Goal: Task Accomplishment & Management: Complete application form

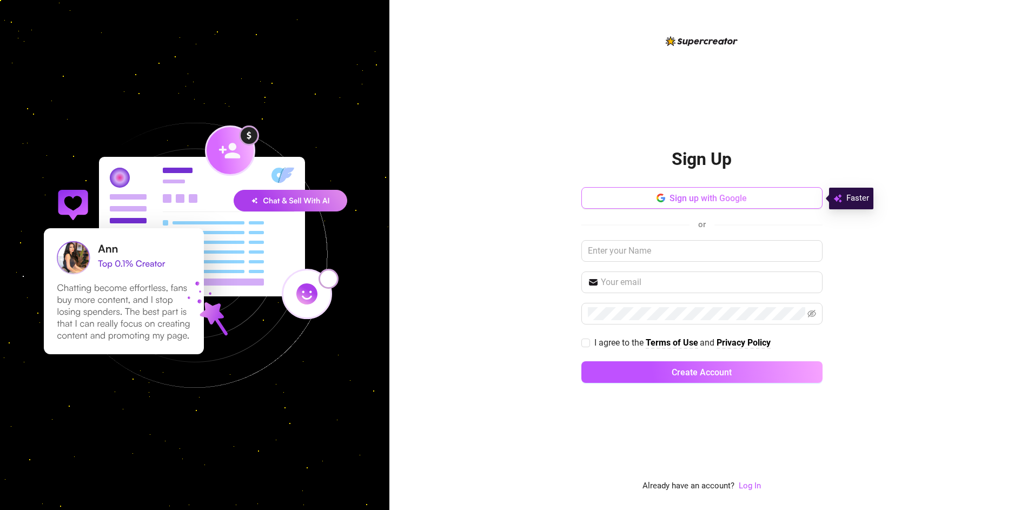
click at [679, 203] on button "Sign up with Google" at bounding box center [702, 198] width 241 height 22
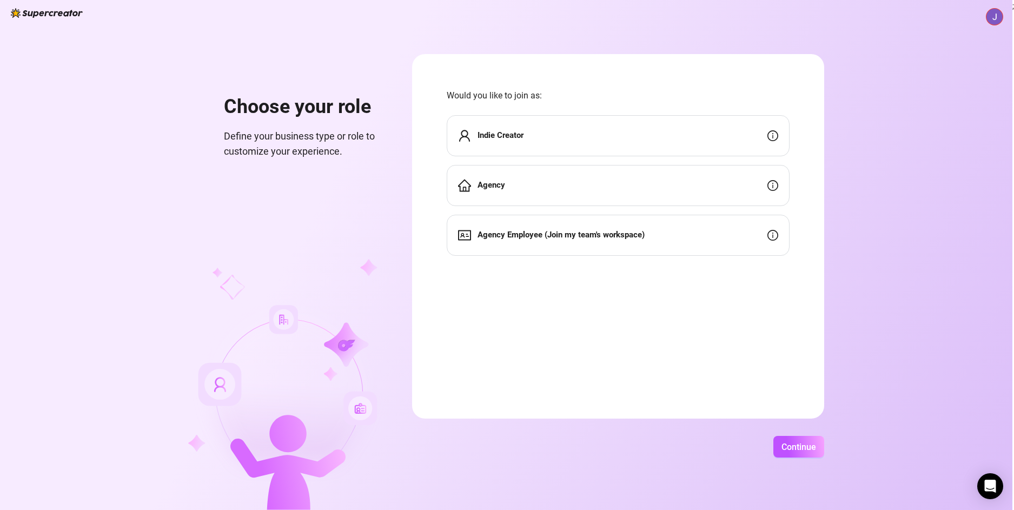
click at [756, 138] on div "Indie Creator" at bounding box center [618, 135] width 343 height 41
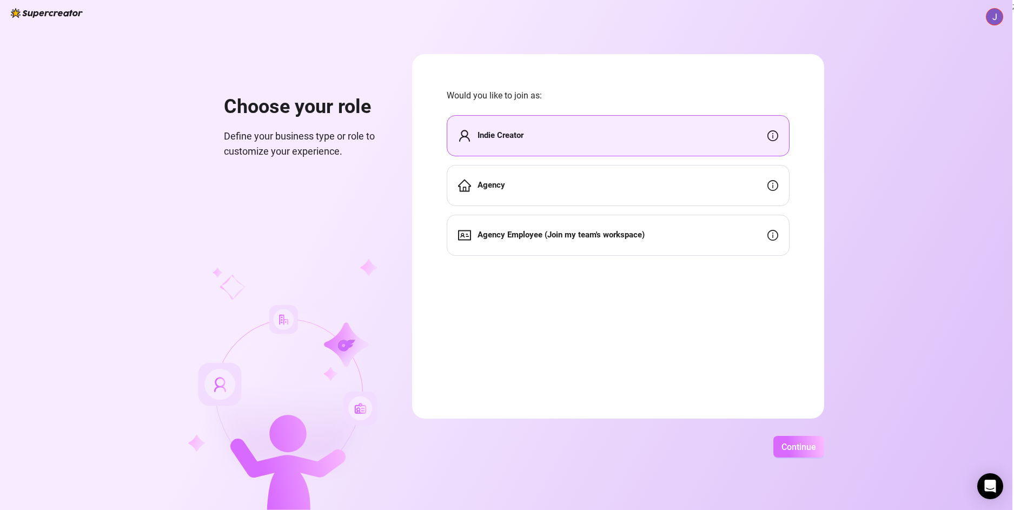
click at [797, 440] on button "Continue" at bounding box center [799, 447] width 51 height 22
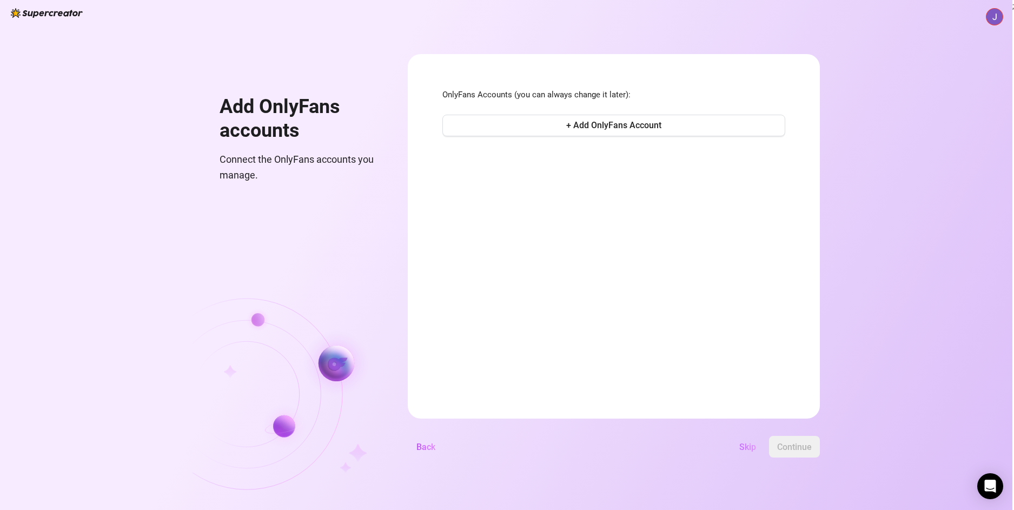
click at [750, 448] on span "Skip" at bounding box center [748, 447] width 17 height 10
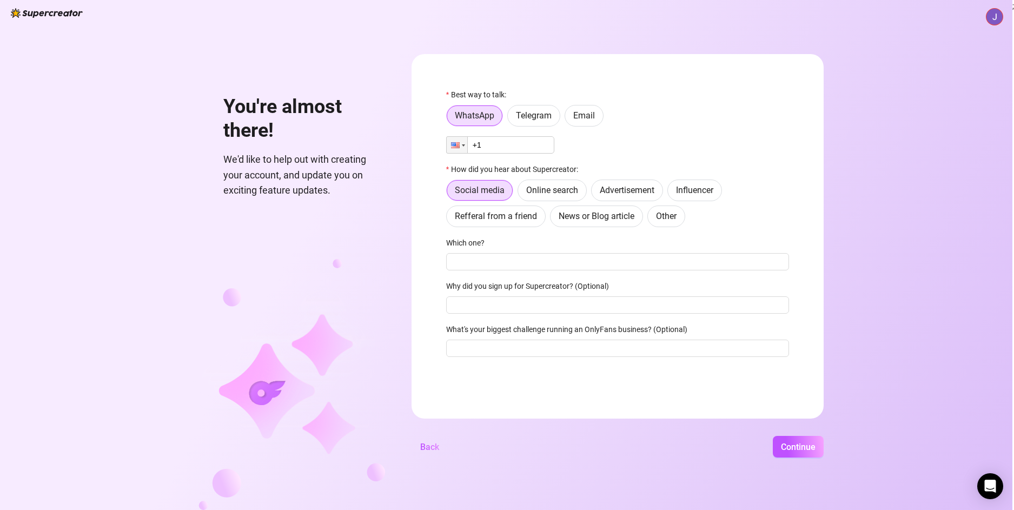
click at [58, 15] on img at bounding box center [47, 13] width 72 height 10
click at [996, 17] on img at bounding box center [995, 17] width 16 height 16
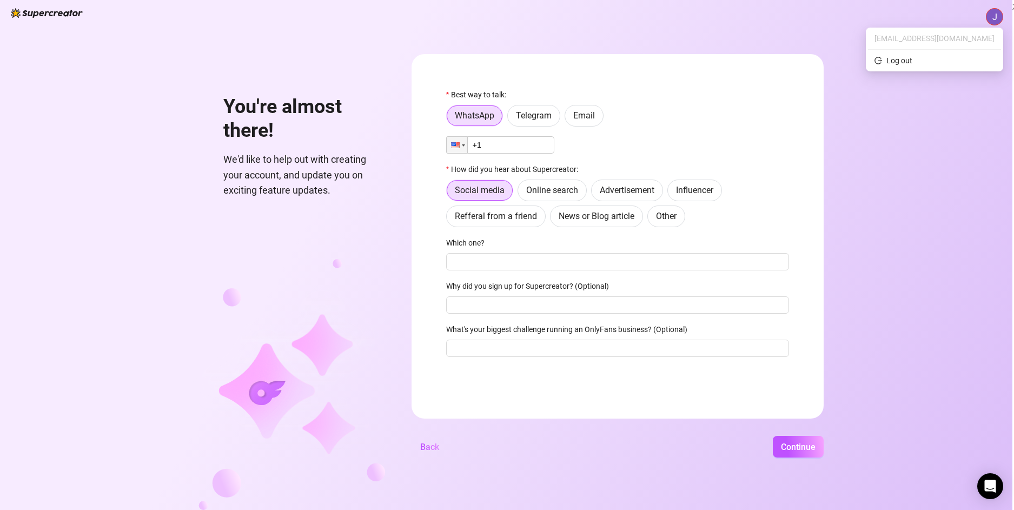
click at [996, 17] on img at bounding box center [995, 17] width 16 height 16
